Goal: Task Accomplishment & Management: Manage account settings

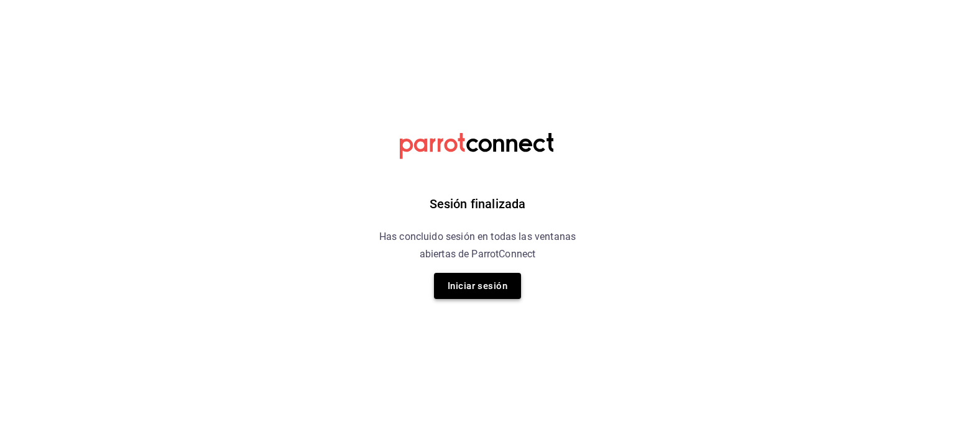
click at [464, 290] on button "Iniciar sesión" at bounding box center [477, 286] width 87 height 26
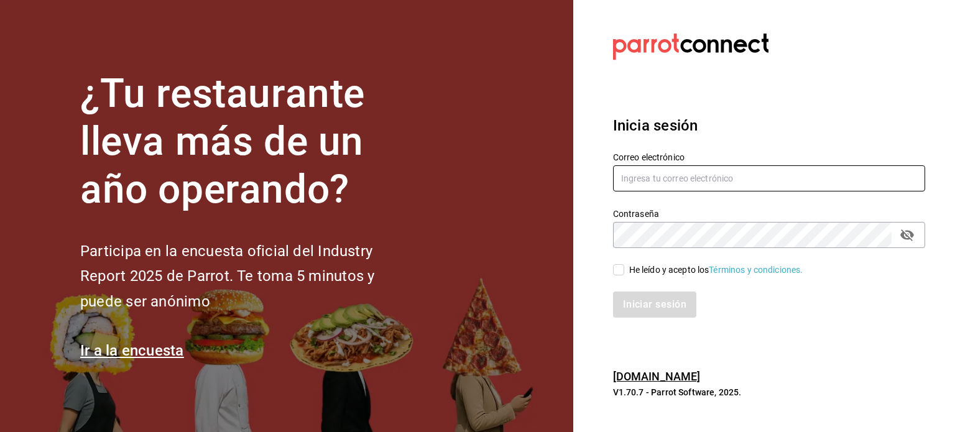
click at [684, 178] on input "text" at bounding box center [769, 178] width 312 height 26
type input "pavel.ayala@costeno.com"
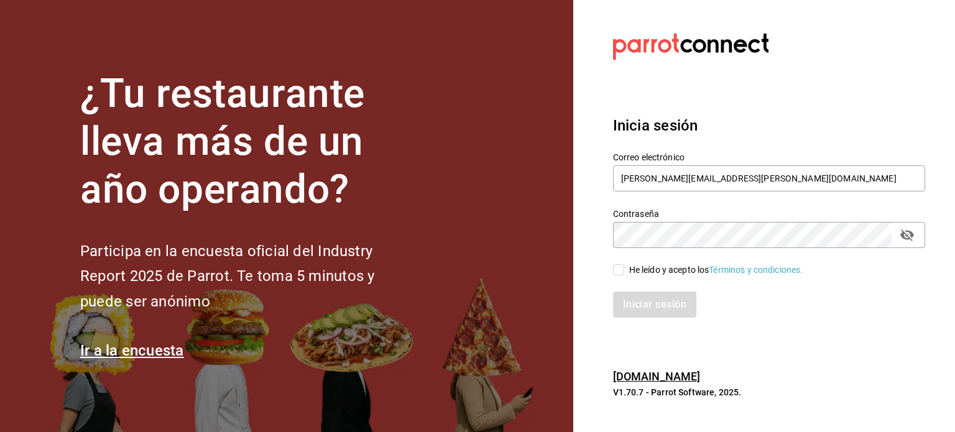
click at [906, 234] on icon "passwordField" at bounding box center [907, 235] width 14 height 12
click at [626, 268] on span "He leído y acepto los Términos y condiciones." at bounding box center [713, 270] width 179 height 13
click at [624, 268] on input "He leído y acepto los Términos y condiciones." at bounding box center [618, 269] width 11 height 11
checkbox input "true"
click at [641, 300] on button "Iniciar sesión" at bounding box center [655, 304] width 85 height 26
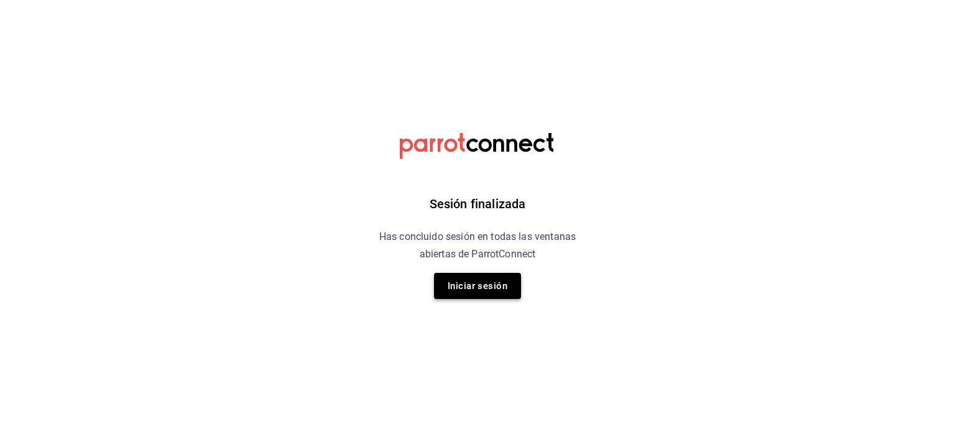
click at [487, 288] on button "Iniciar sesión" at bounding box center [477, 286] width 87 height 26
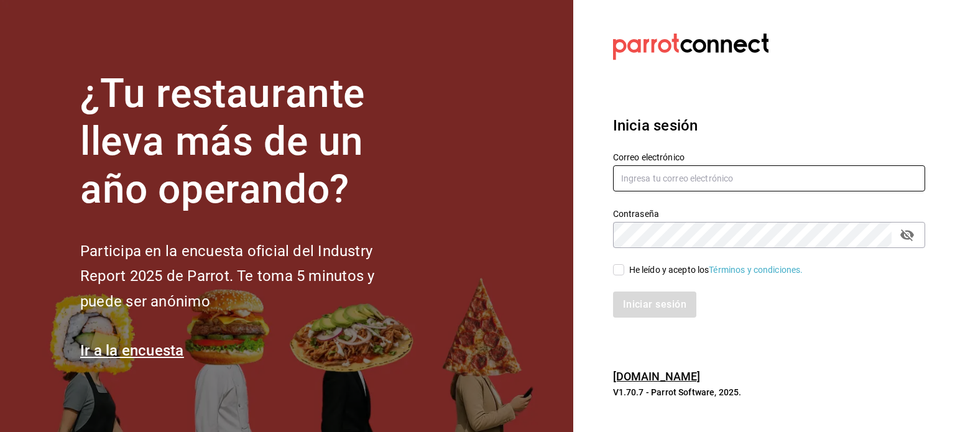
click at [654, 174] on input "text" at bounding box center [769, 178] width 312 height 26
type input "pavel.ayala@costeno.com"
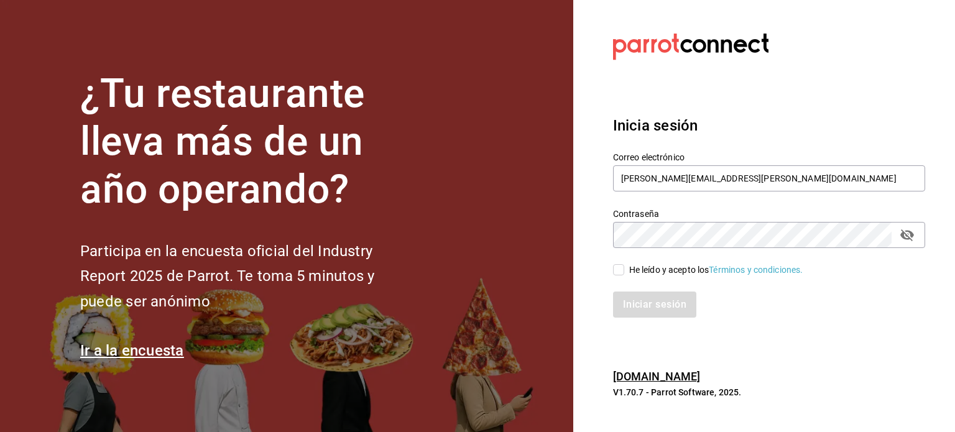
click at [910, 237] on icon "passwordField" at bounding box center [906, 234] width 15 height 15
click at [622, 267] on input "He leído y acepto los Términos y condiciones." at bounding box center [618, 269] width 11 height 11
checkbox input "true"
click at [631, 307] on button "Iniciar sesión" at bounding box center [655, 304] width 85 height 26
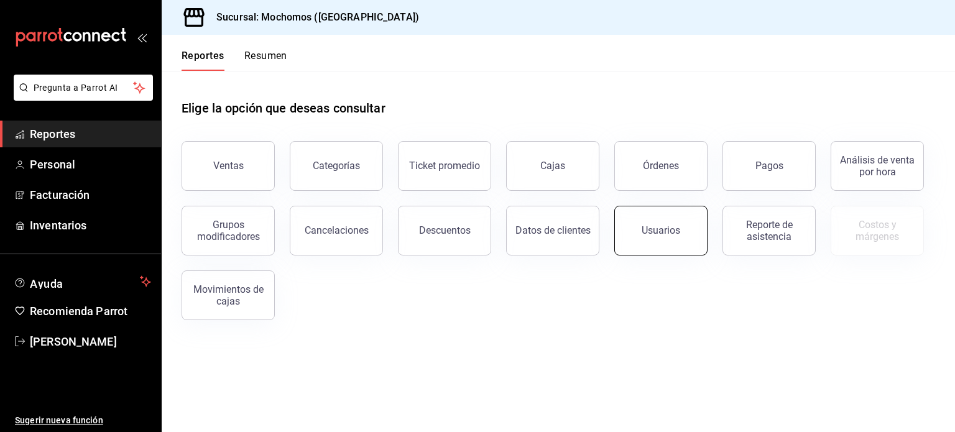
click at [656, 207] on div "Usuarios" at bounding box center [653, 223] width 108 height 65
click at [660, 220] on button "Usuarios" at bounding box center [660, 231] width 93 height 50
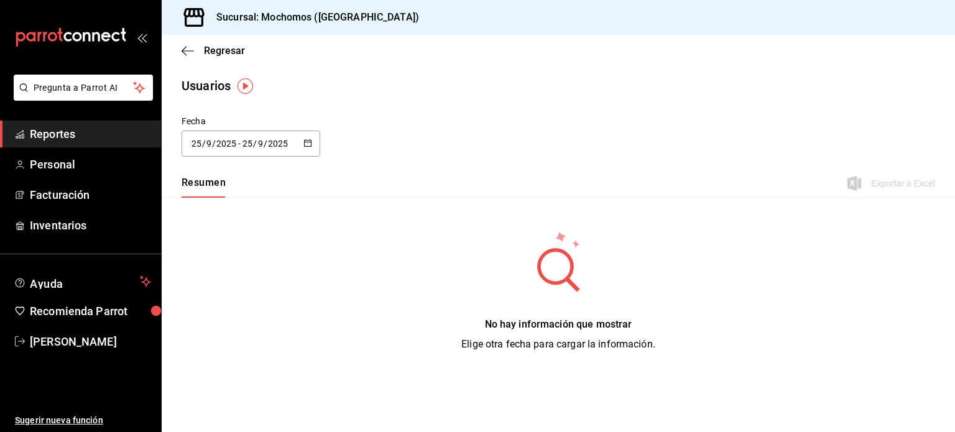
drag, startPoint x: 306, startPoint y: 145, endPoint x: 298, endPoint y: 139, distance: 10.6
click at [298, 139] on div "[DATE] [DATE] - [DATE] [DATE]" at bounding box center [250, 144] width 139 height 26
click at [249, 321] on li "Rango de fechas" at bounding box center [239, 323] width 117 height 28
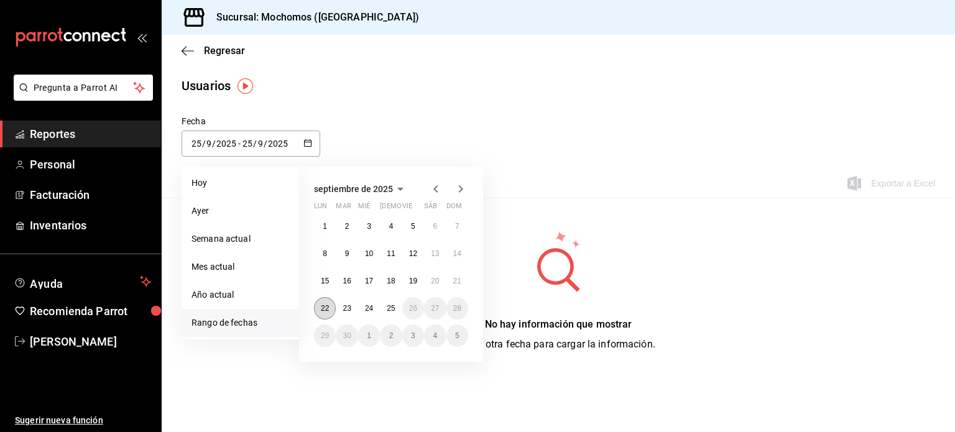
click at [330, 308] on button "22" at bounding box center [325, 308] width 22 height 22
click at [341, 308] on button "23" at bounding box center [347, 308] width 22 height 22
type input "[DATE]"
type input "22"
type input "[DATE]"
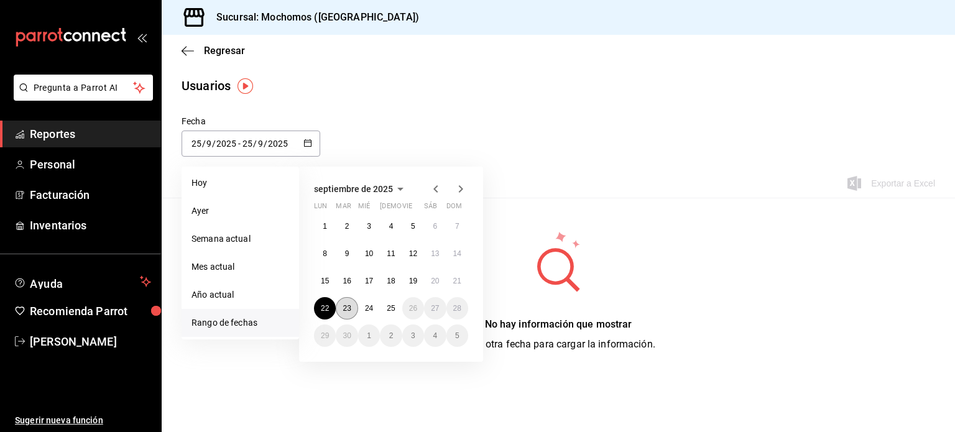
type input "23"
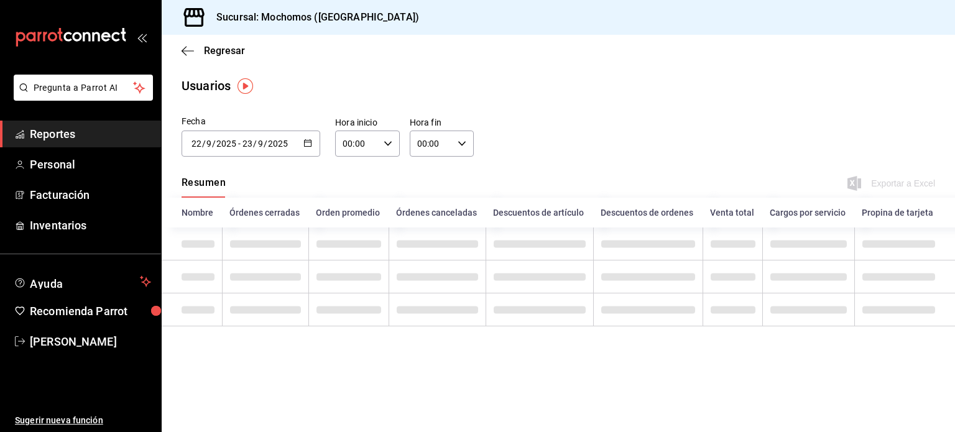
click at [387, 137] on div "00:00 Hora inicio" at bounding box center [367, 144] width 65 height 26
click at [349, 216] on button "01" at bounding box center [350, 205] width 27 height 25
type input "01:00"
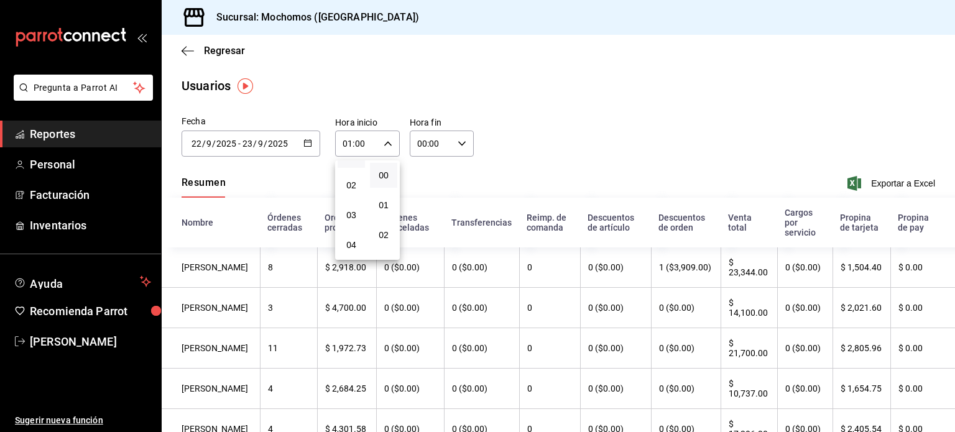
scroll to position [75, 0]
click at [355, 250] on span "05" at bounding box center [351, 250] width 12 height 10
type input "05:00"
click at [454, 140] on div at bounding box center [477, 216] width 955 height 432
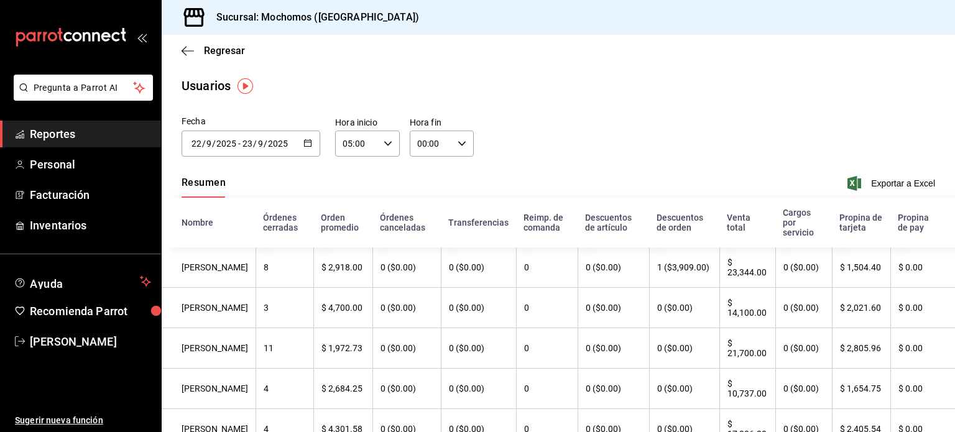
click at [457, 141] on icon "button" at bounding box center [461, 143] width 9 height 9
click at [423, 196] on button "01" at bounding box center [422, 205] width 27 height 25
type input "01:00"
click at [432, 220] on button "05" at bounding box center [426, 225] width 27 height 25
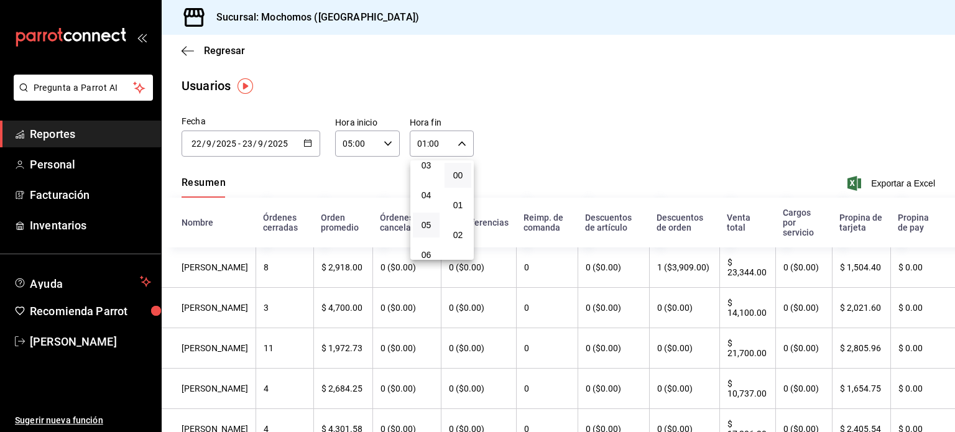
type input "05:00"
click at [580, 68] on div at bounding box center [477, 216] width 955 height 432
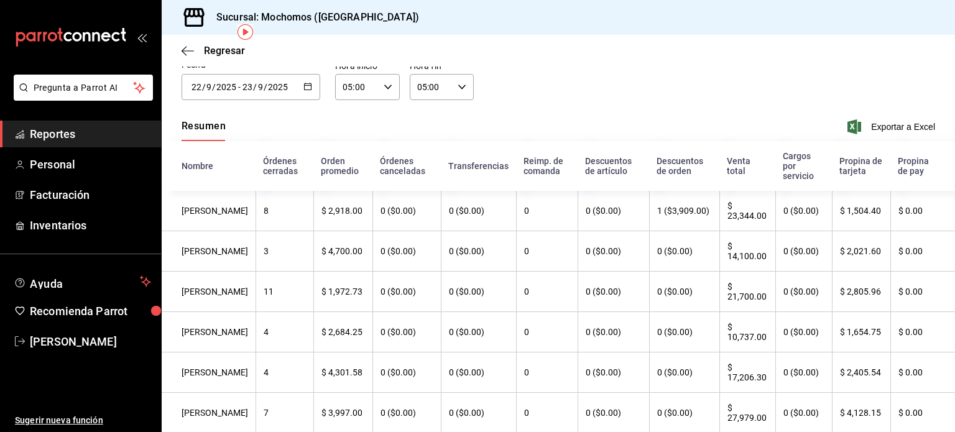
scroll to position [50, 0]
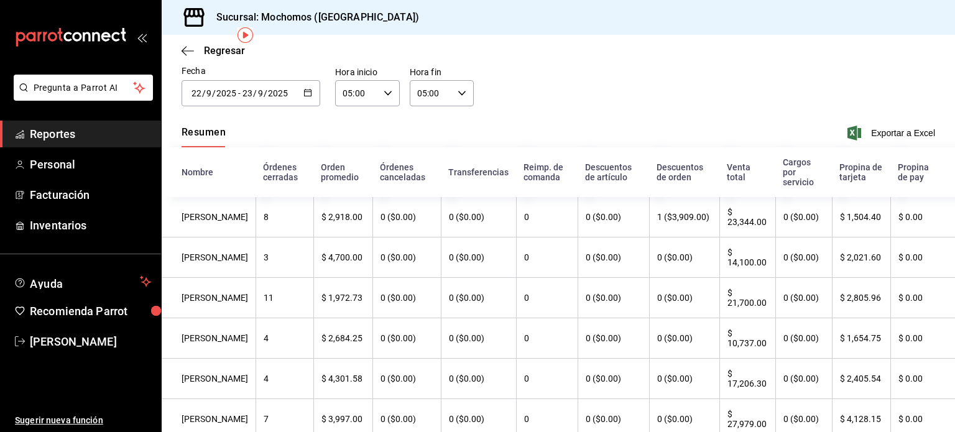
click at [309, 91] on \(Stroke\) "button" at bounding box center [307, 92] width 7 height 7
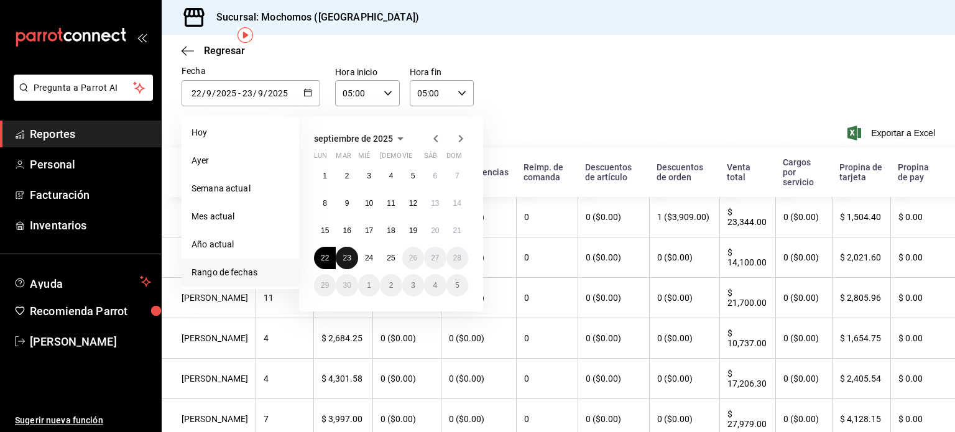
click at [351, 262] on button "23" at bounding box center [347, 258] width 22 height 22
click at [366, 260] on abbr "24" at bounding box center [369, 258] width 8 height 9
type input "[DATE]"
type input "23"
type input "[DATE]"
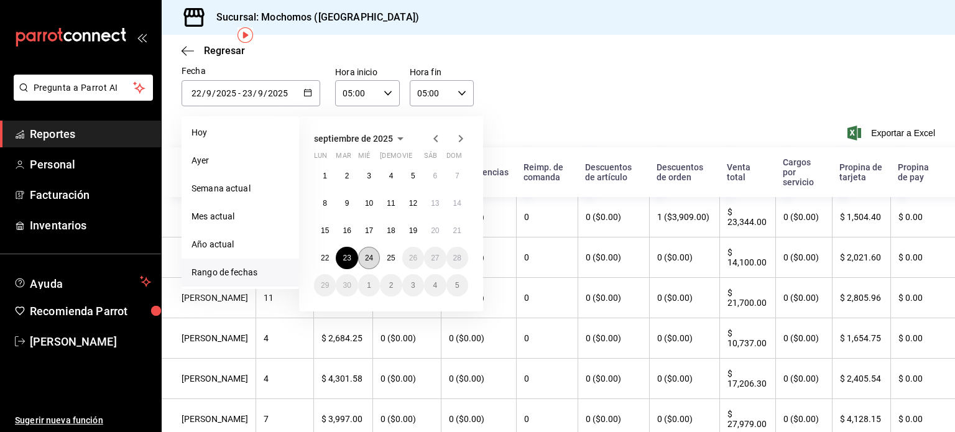
type input "24"
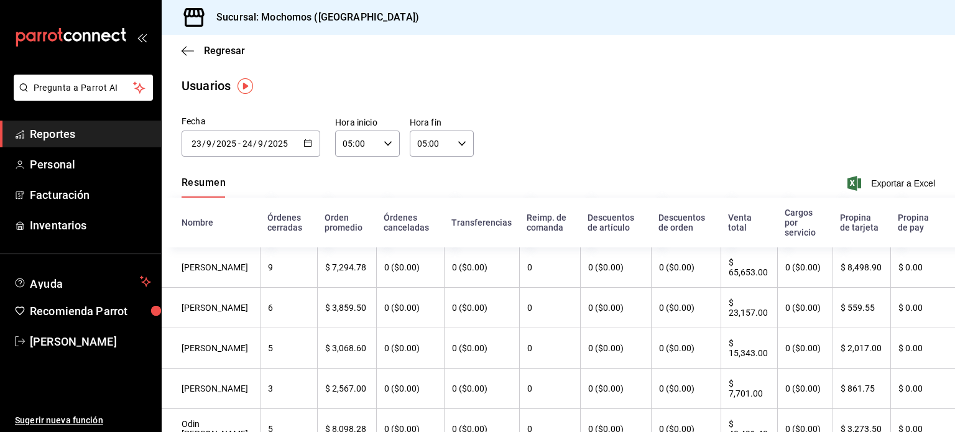
click at [308, 140] on icon "button" at bounding box center [307, 143] width 9 height 9
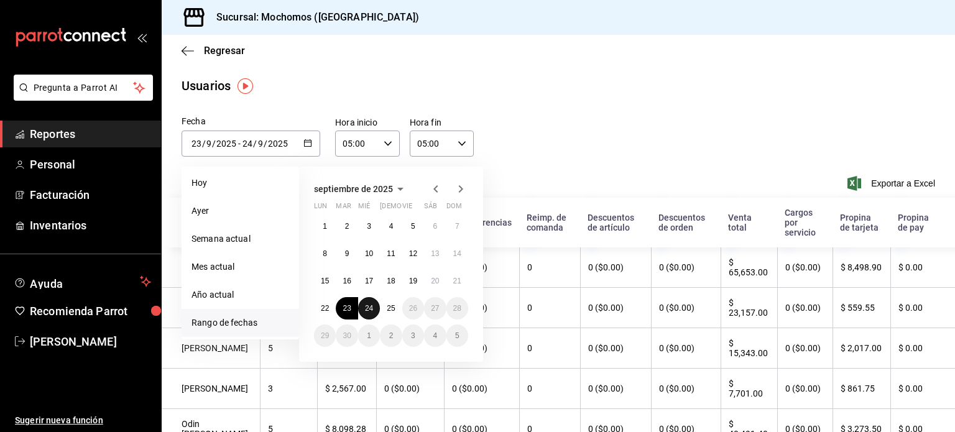
click at [367, 313] on button "24" at bounding box center [369, 308] width 22 height 22
click at [393, 308] on abbr "25" at bounding box center [391, 308] width 8 height 9
type input "[DATE]"
type input "24"
type input "[DATE]"
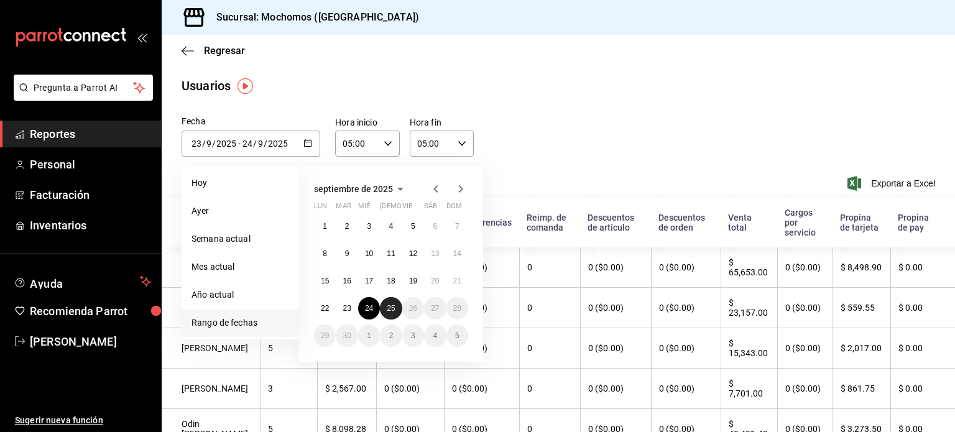
type input "25"
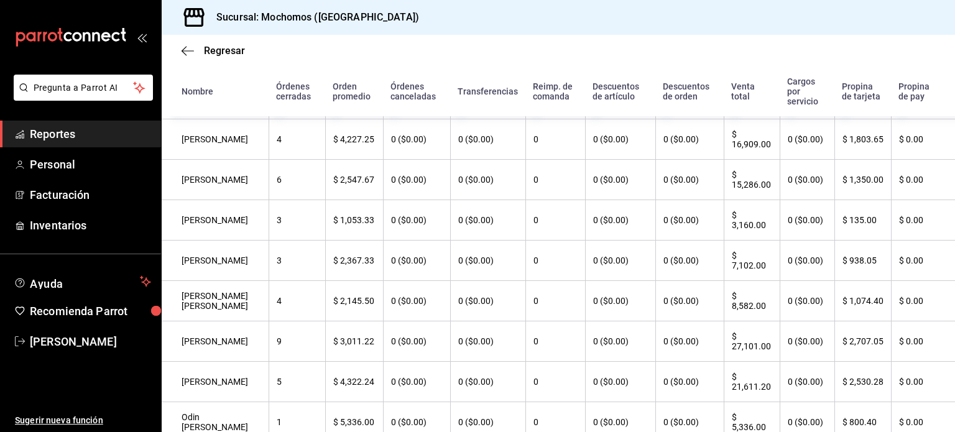
scroll to position [272, 0]
